Goal: Complete application form

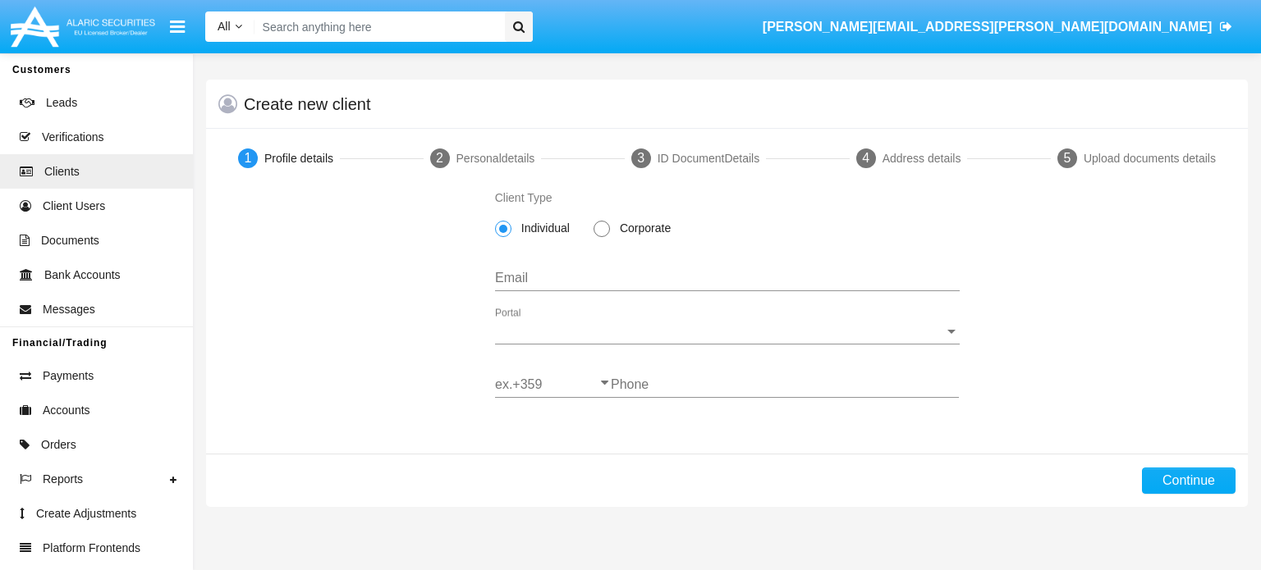
click at [605, 232] on span at bounding box center [601, 229] width 16 height 16
click at [602, 237] on input "Corporate" at bounding box center [601, 237] width 1 height 1
radio input "true"
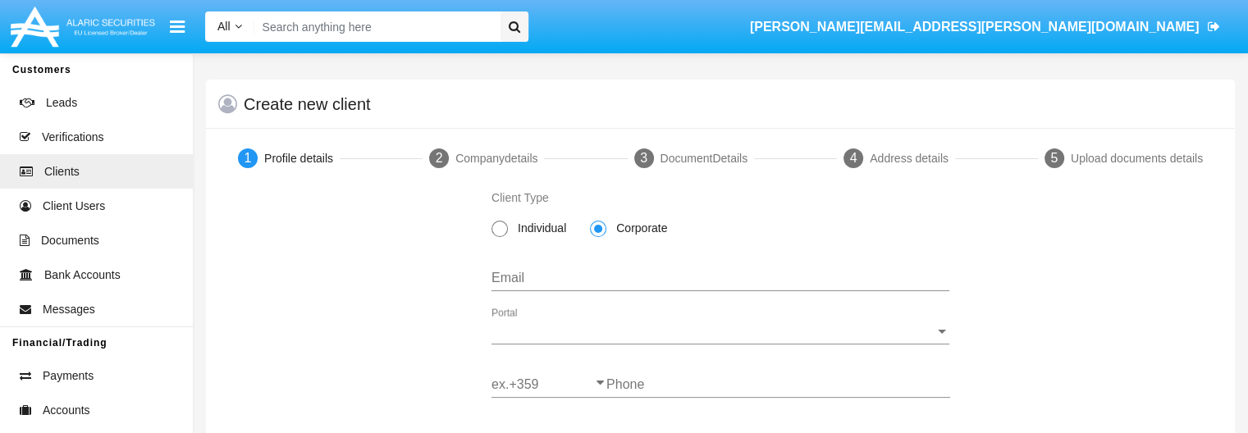
click at [550, 286] on div "Email" at bounding box center [721, 272] width 458 height 37
click at [518, 282] on input "Email" at bounding box center [721, 278] width 458 height 15
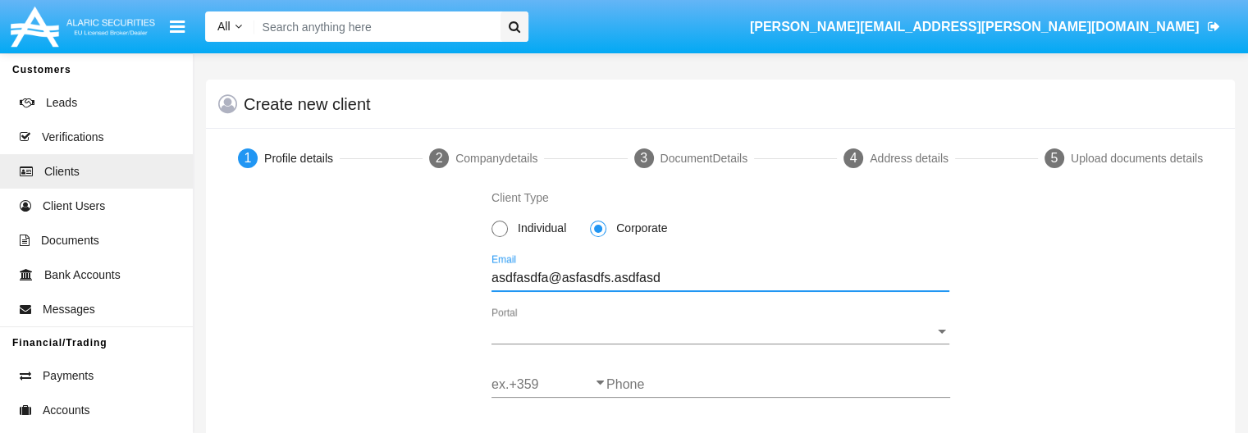
type input "asdfasdfa@asfasdfs.asdfasd"
click at [666, 331] on span "Portal" at bounding box center [713, 331] width 443 height 15
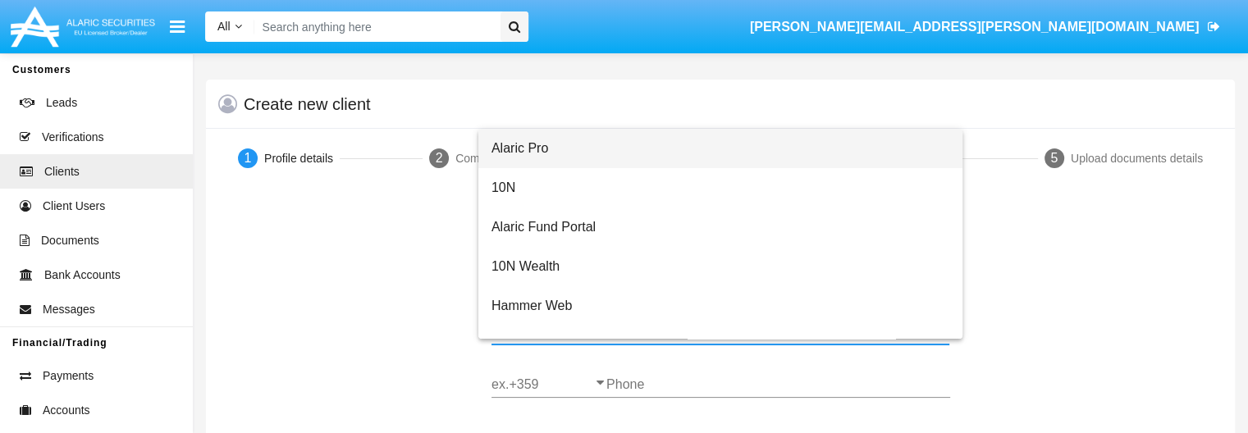
click at [511, 154] on span "Alaric Pro" at bounding box center [721, 148] width 458 height 39
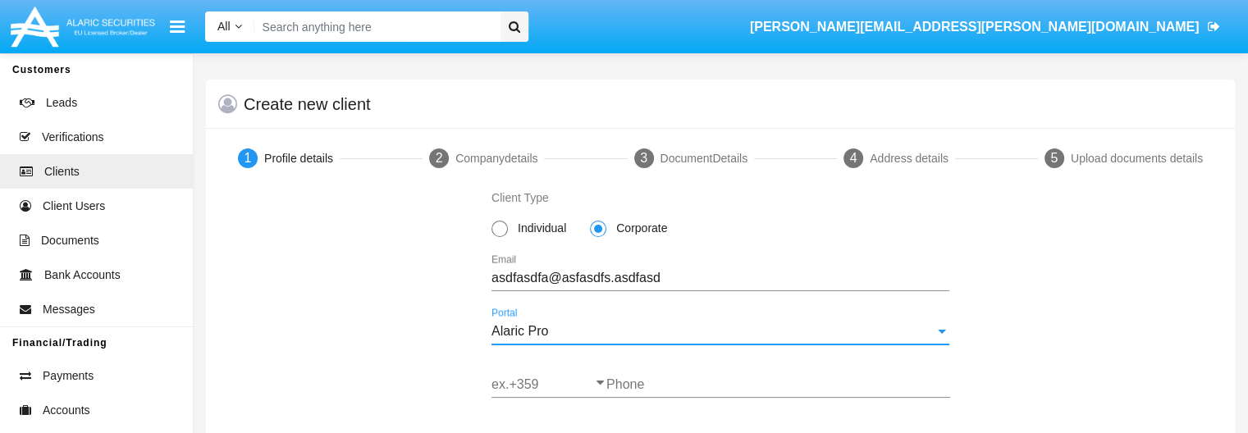
click at [525, 392] on input "ex.+359" at bounding box center [549, 385] width 115 height 15
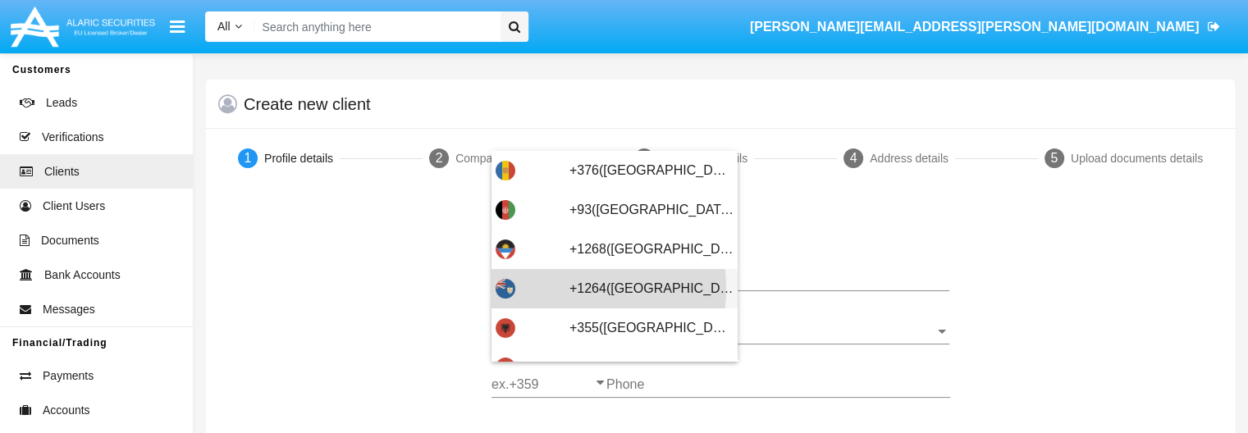
click at [543, 288] on div "+1264(Anguilla)" at bounding box center [615, 288] width 238 height 39
type input "+1264(Anguilla)"
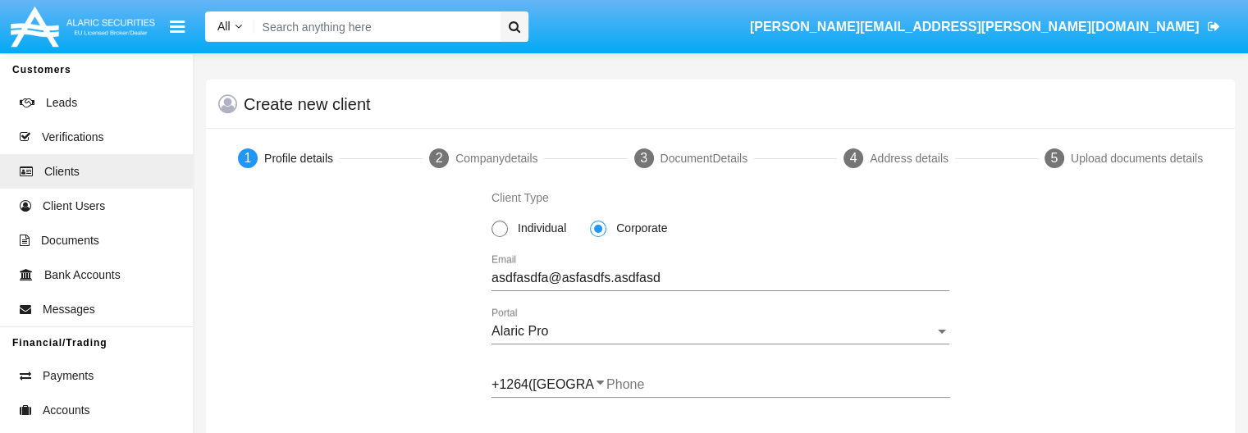
click at [641, 393] on div "Phone" at bounding box center [779, 379] width 344 height 37
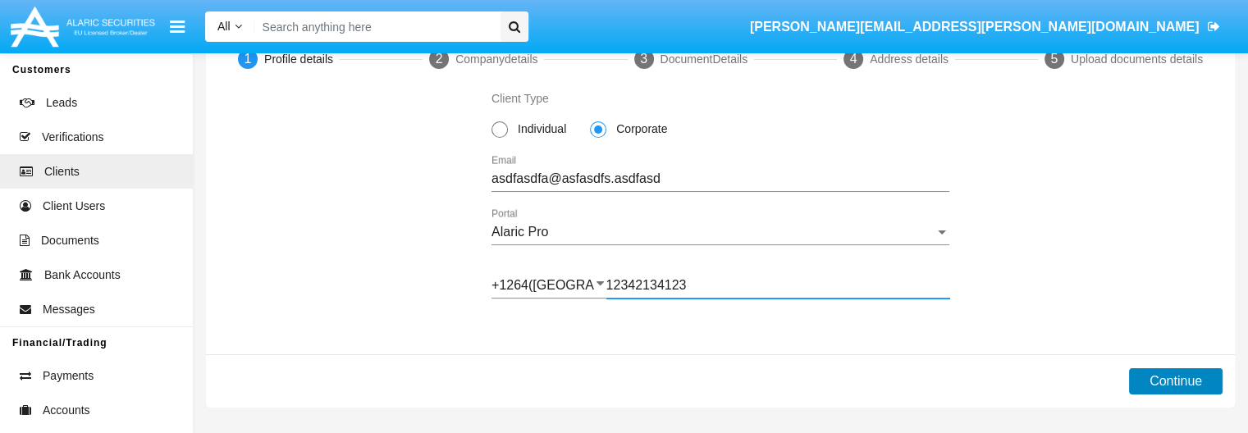
type input "12342134123"
click at [1164, 377] on button "Continue" at bounding box center [1176, 382] width 94 height 26
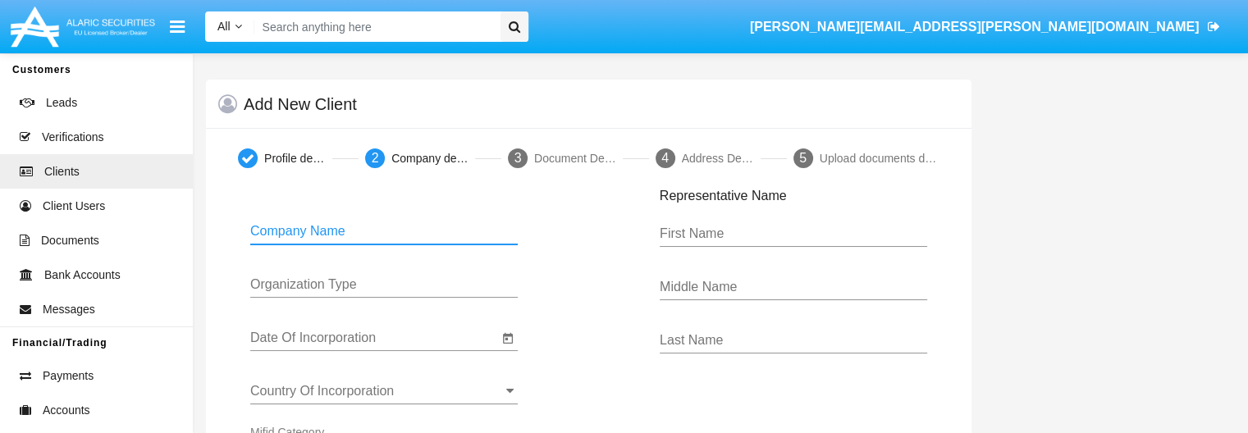
click at [331, 227] on input "Company Name" at bounding box center [384, 231] width 268 height 15
type input "asdfasdf"
click at [277, 282] on input "Organization Type" at bounding box center [384, 284] width 268 height 15
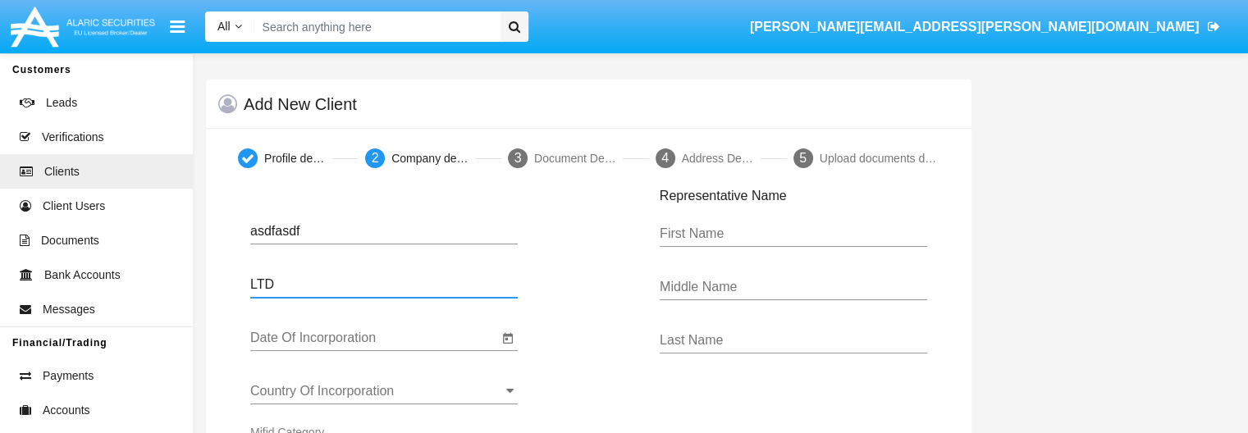
type input "LTD"
click at [512, 334] on icon "Open calendar" at bounding box center [508, 339] width 13 height 20
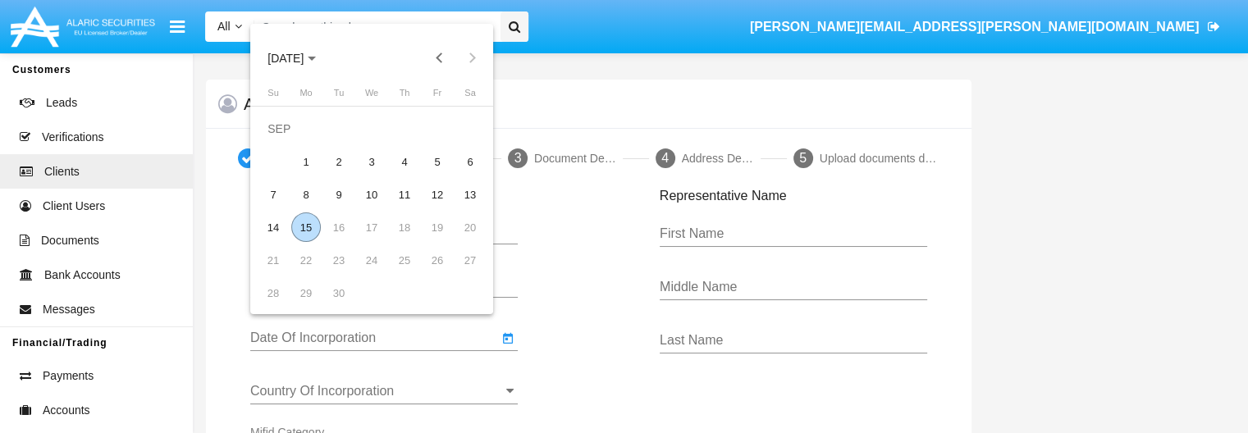
click at [316, 56] on span "SEP 2025" at bounding box center [292, 57] width 48 height 13
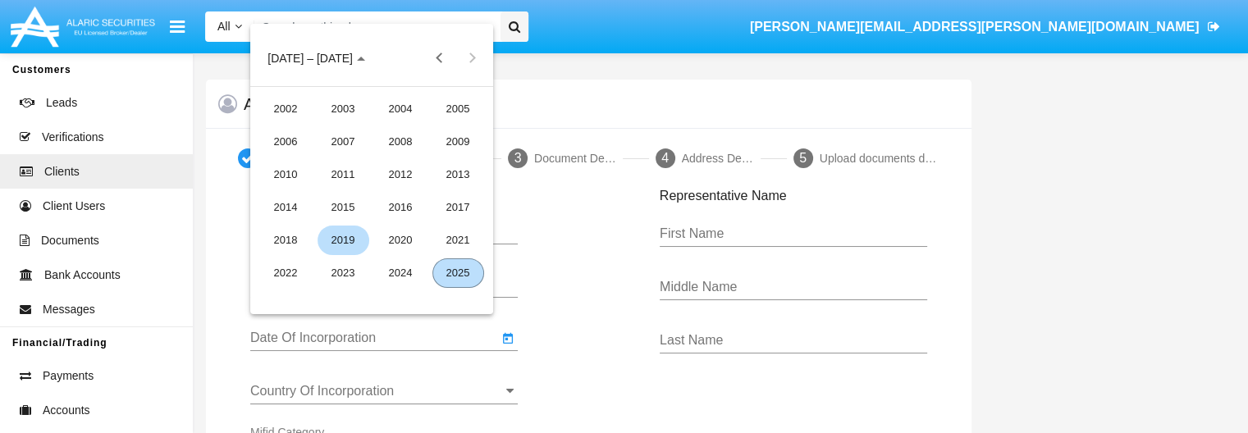
click at [345, 236] on div "2019" at bounding box center [344, 241] width 52 height 30
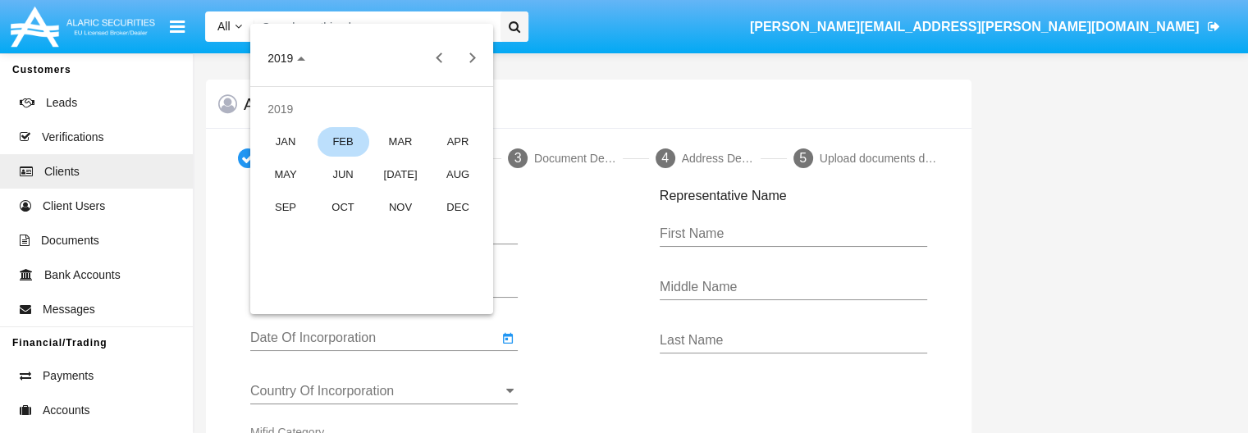
click at [350, 149] on div "FEB" at bounding box center [344, 142] width 52 height 30
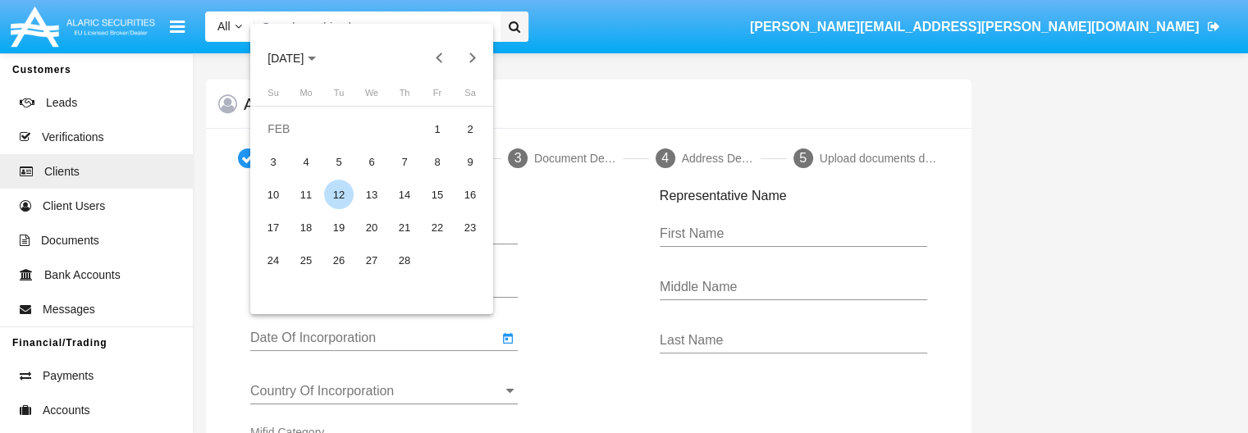
click at [340, 193] on div "12" at bounding box center [339, 195] width 30 height 30
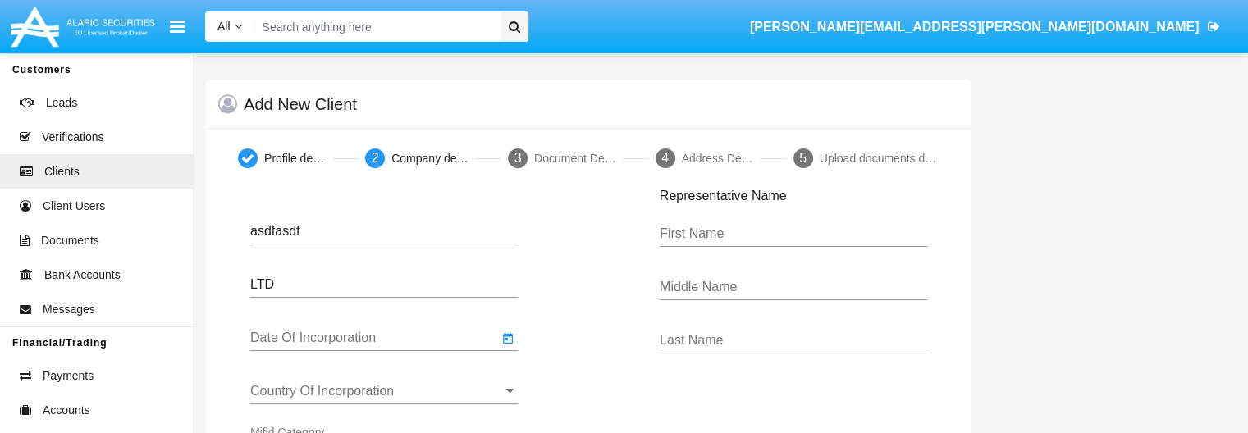
type input "02/12/19"
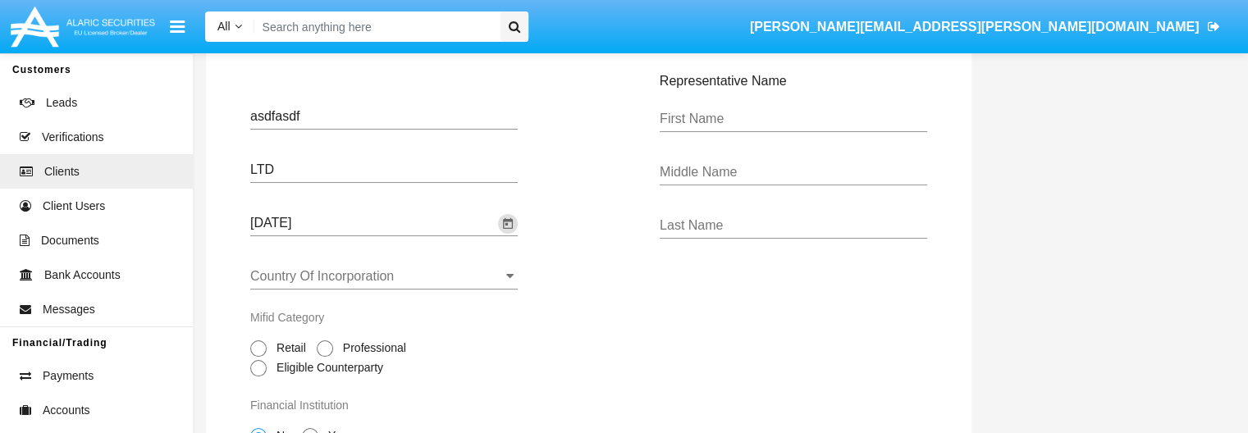
scroll to position [170, 0]
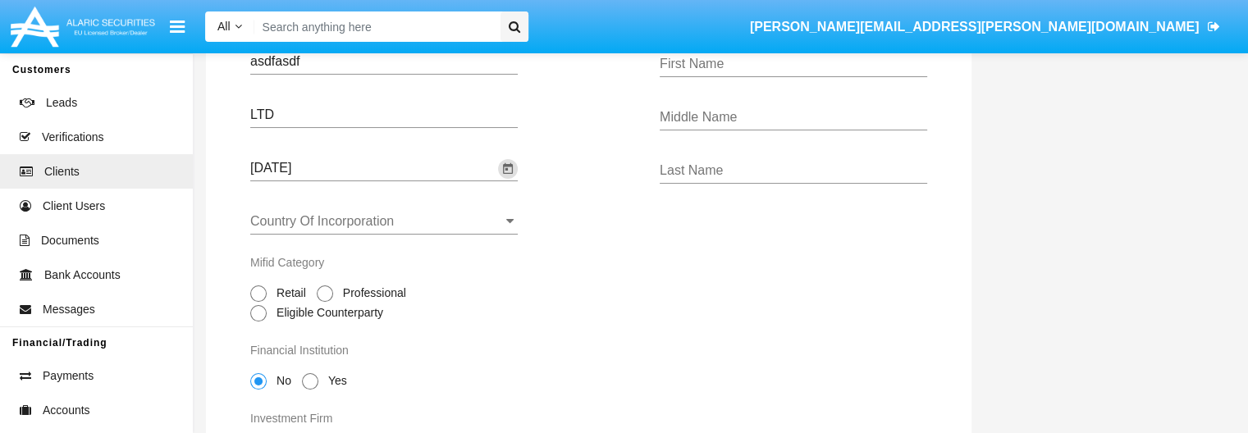
click at [457, 223] on input "Country Of Incorporation" at bounding box center [384, 221] width 268 height 15
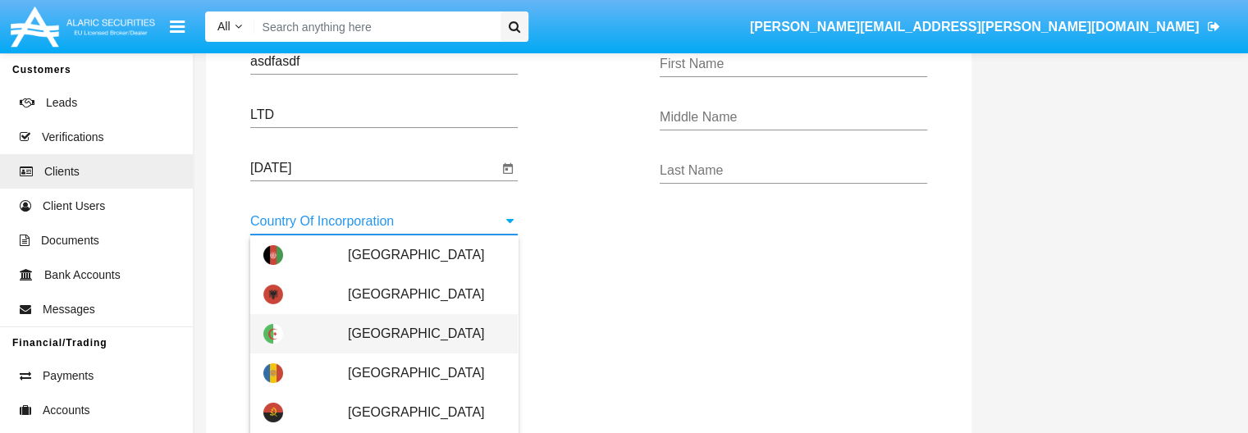
click at [385, 332] on span "[GEOGRAPHIC_DATA]" at bounding box center [426, 333] width 157 height 39
type input "[GEOGRAPHIC_DATA]"
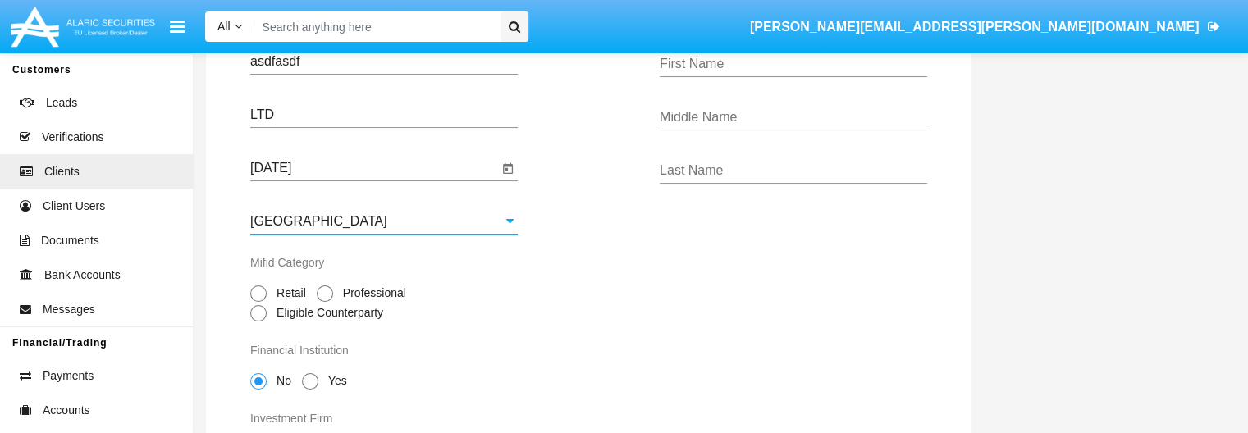
click at [261, 295] on span at bounding box center [258, 294] width 16 height 16
click at [259, 302] on input "Retail" at bounding box center [258, 302] width 1 height 1
radio input "true"
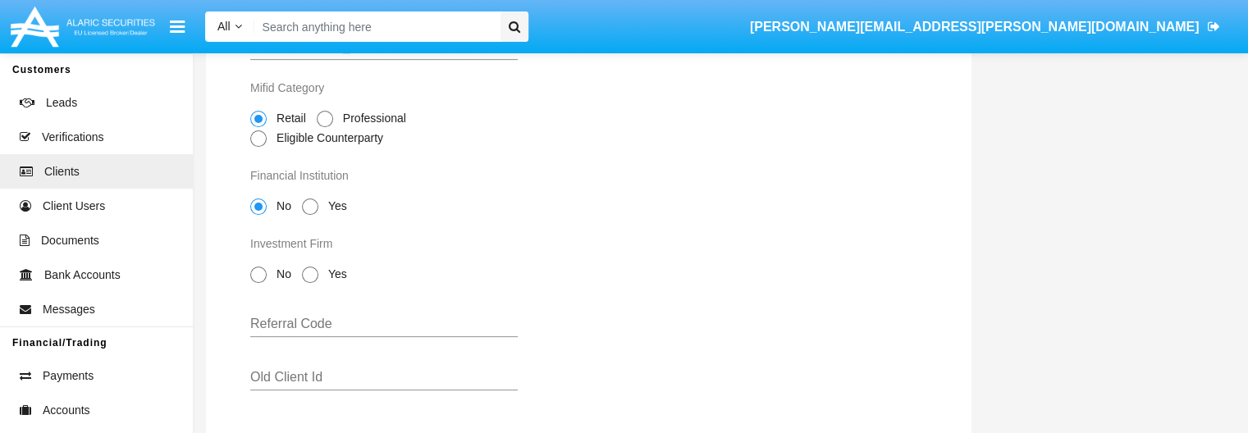
scroll to position [344, 0]
click at [253, 278] on span at bounding box center [258, 276] width 16 height 16
click at [258, 284] on input "No" at bounding box center [258, 284] width 1 height 1
radio input "true"
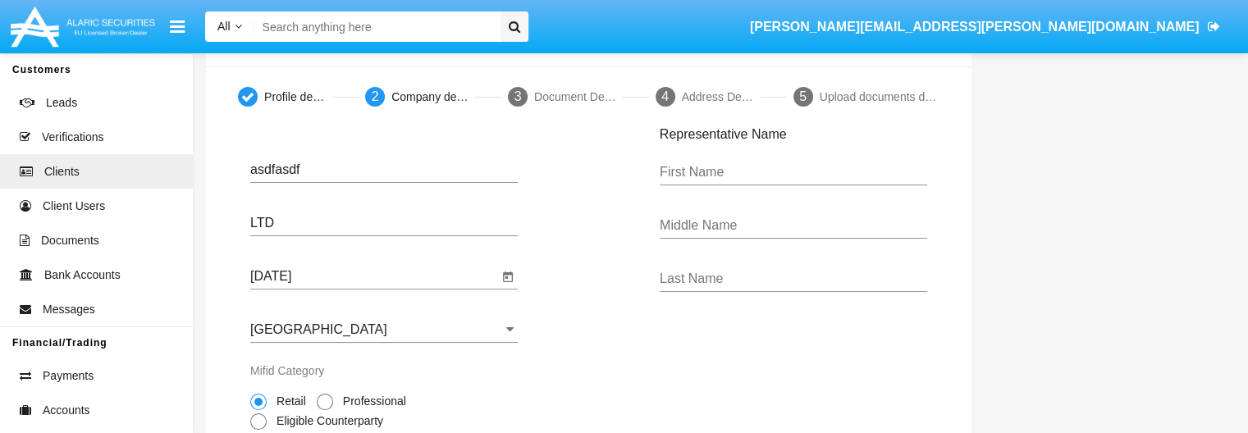
scroll to position [53, 0]
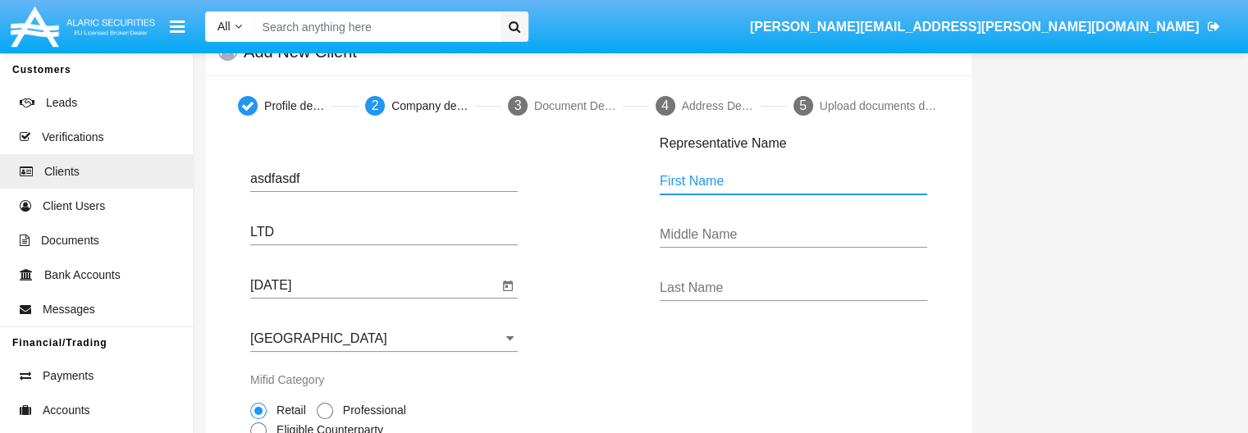
click at [709, 181] on input "First Name" at bounding box center [794, 181] width 268 height 15
type input "asfasdf"
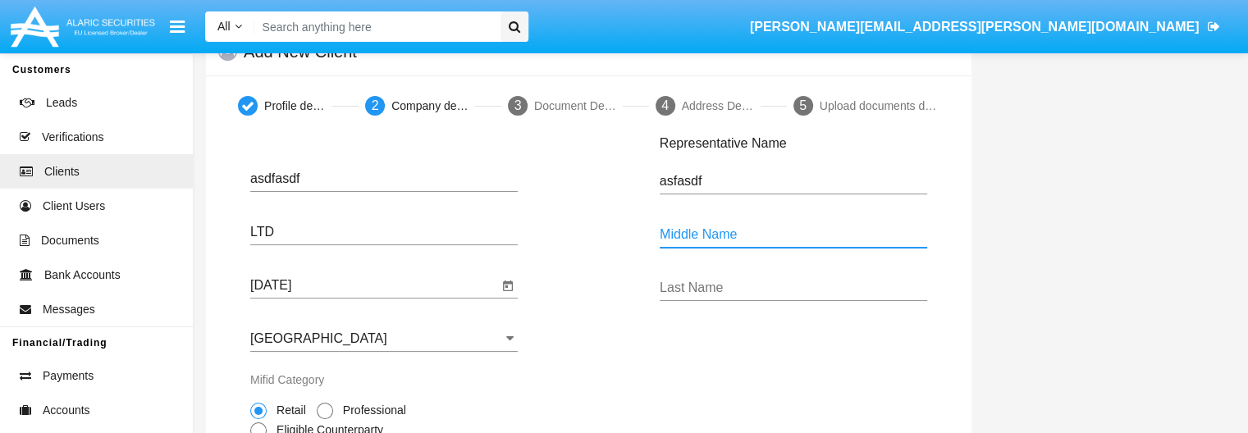
click at [682, 231] on input "Middle Name" at bounding box center [794, 234] width 268 height 15
type input "asdfasdf"
click at [683, 290] on input "Last Name" at bounding box center [794, 288] width 268 height 15
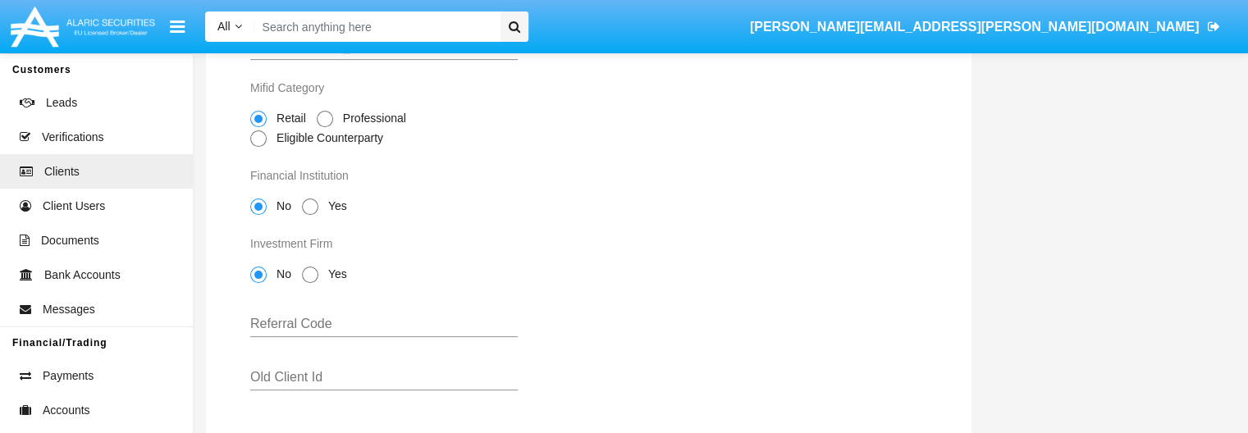
scroll to position [344, 0]
type input "asdfasdf"
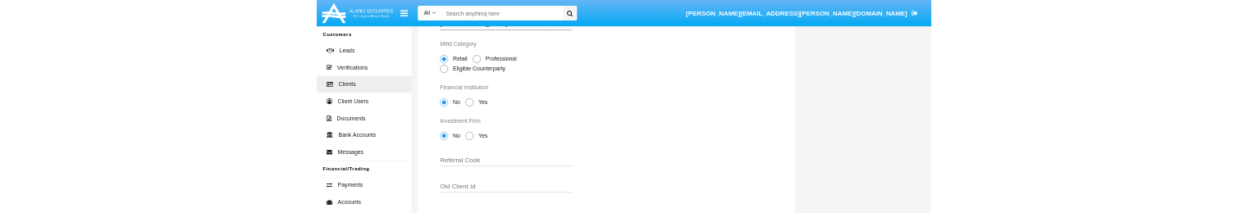
scroll to position [437, 0]
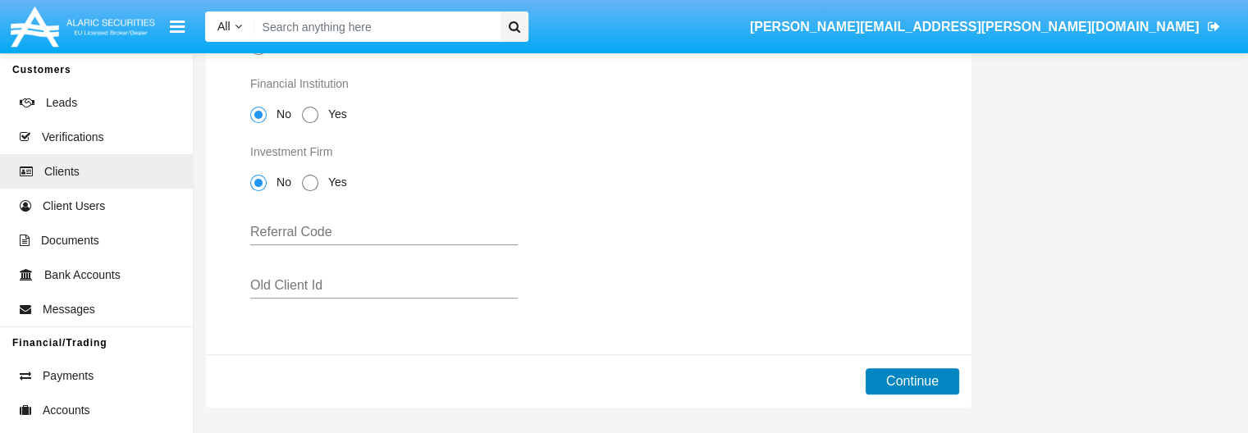
click at [909, 386] on button "Continue" at bounding box center [913, 382] width 94 height 26
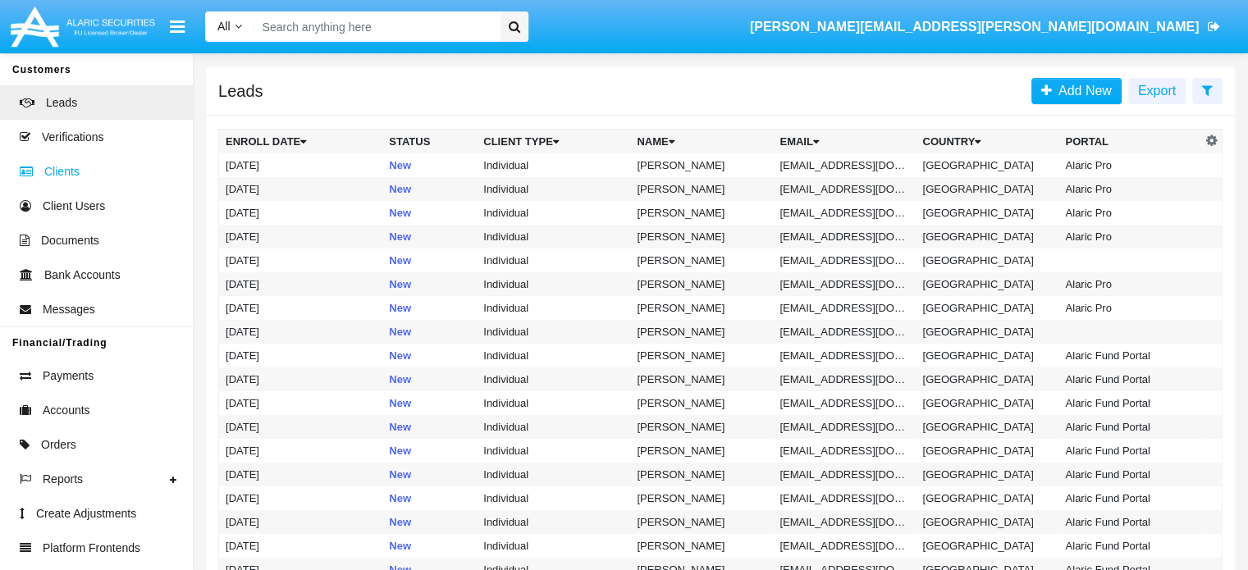
click at [62, 168] on span "Clients" at bounding box center [61, 171] width 35 height 17
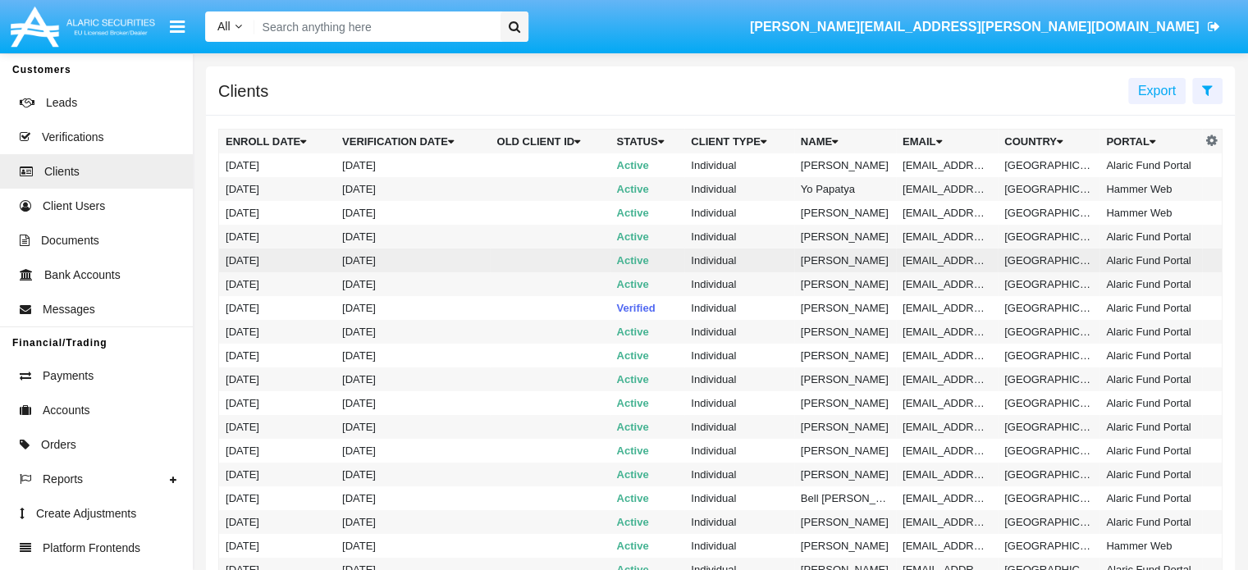
click at [507, 262] on td at bounding box center [550, 261] width 120 height 24
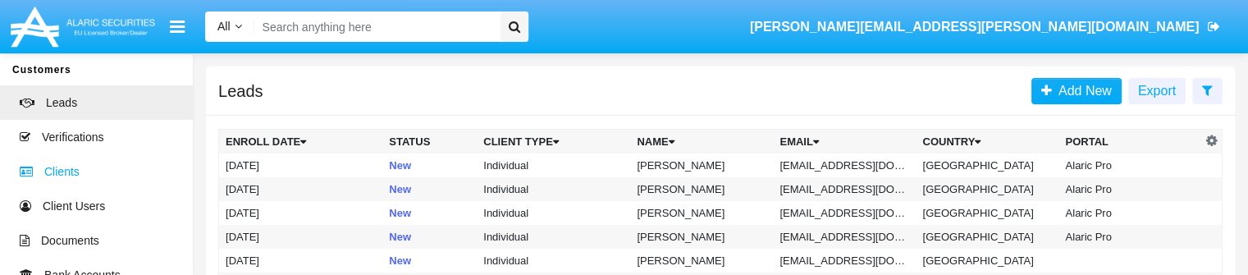
click at [56, 179] on span "Clients" at bounding box center [61, 171] width 35 height 17
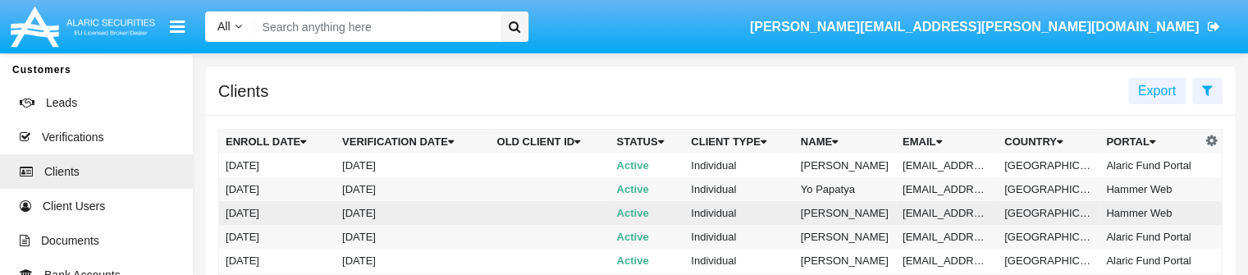
click at [397, 214] on td "[DATE]" at bounding box center [413, 213] width 154 height 24
